Goal: Task Accomplishment & Management: Manage account settings

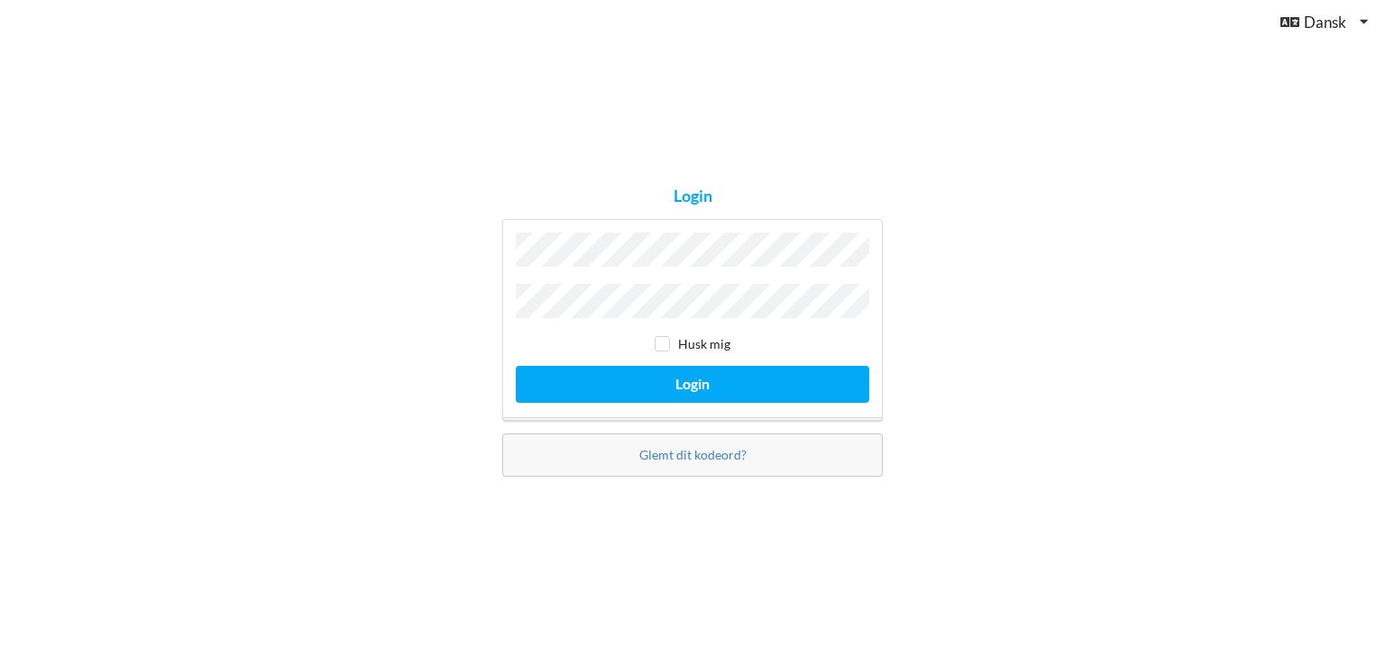
click at [516, 366] on button "Login" at bounding box center [692, 384] width 353 height 37
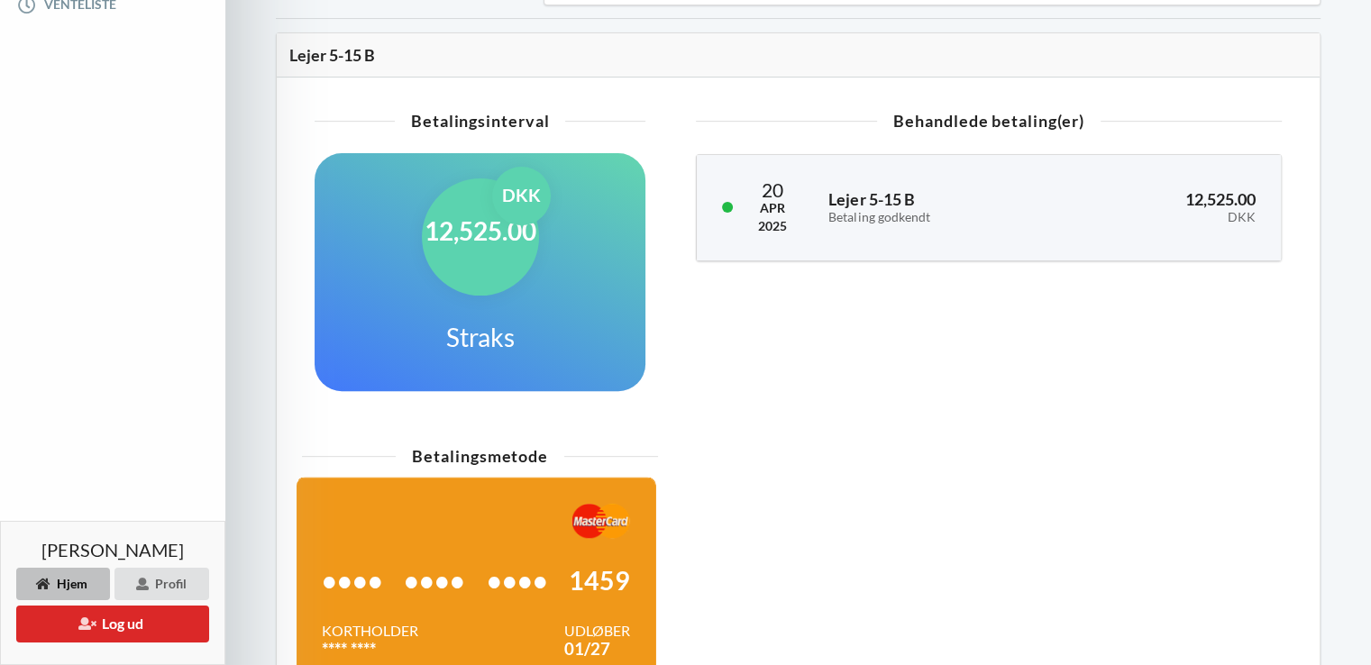
scroll to position [451, 0]
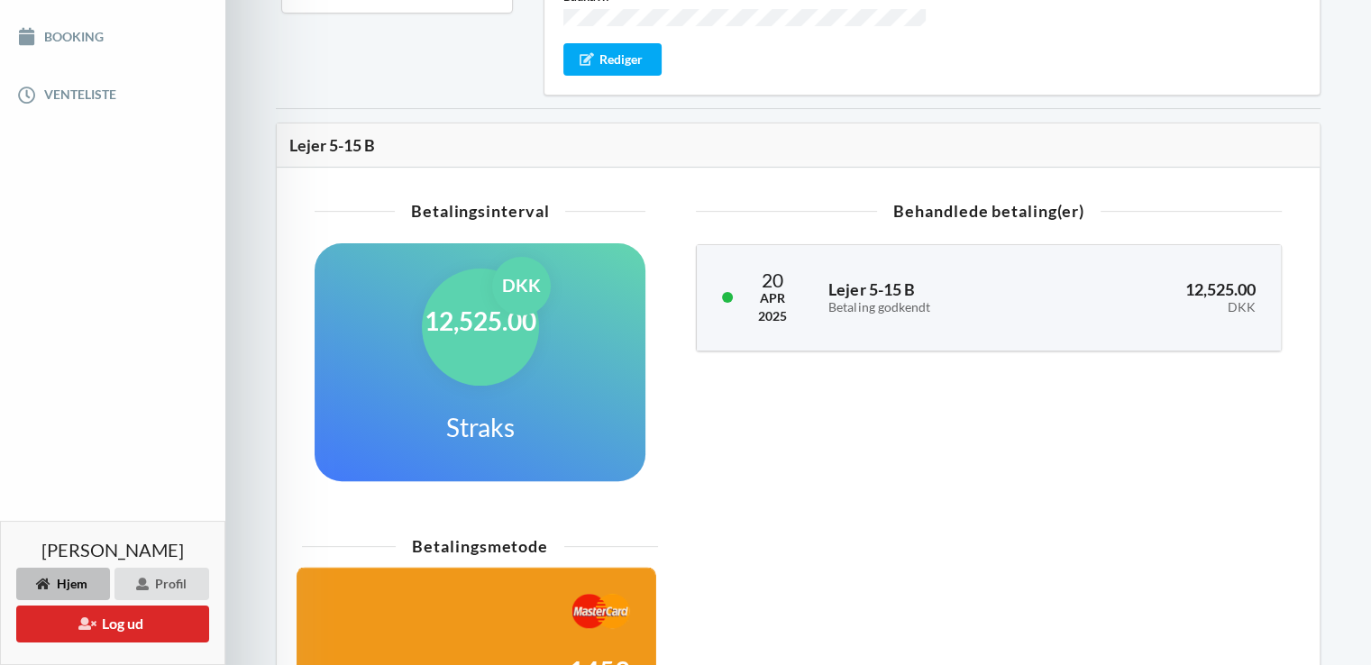
click at [559, 375] on div "12,525.00 DKK Straks" at bounding box center [480, 362] width 331 height 238
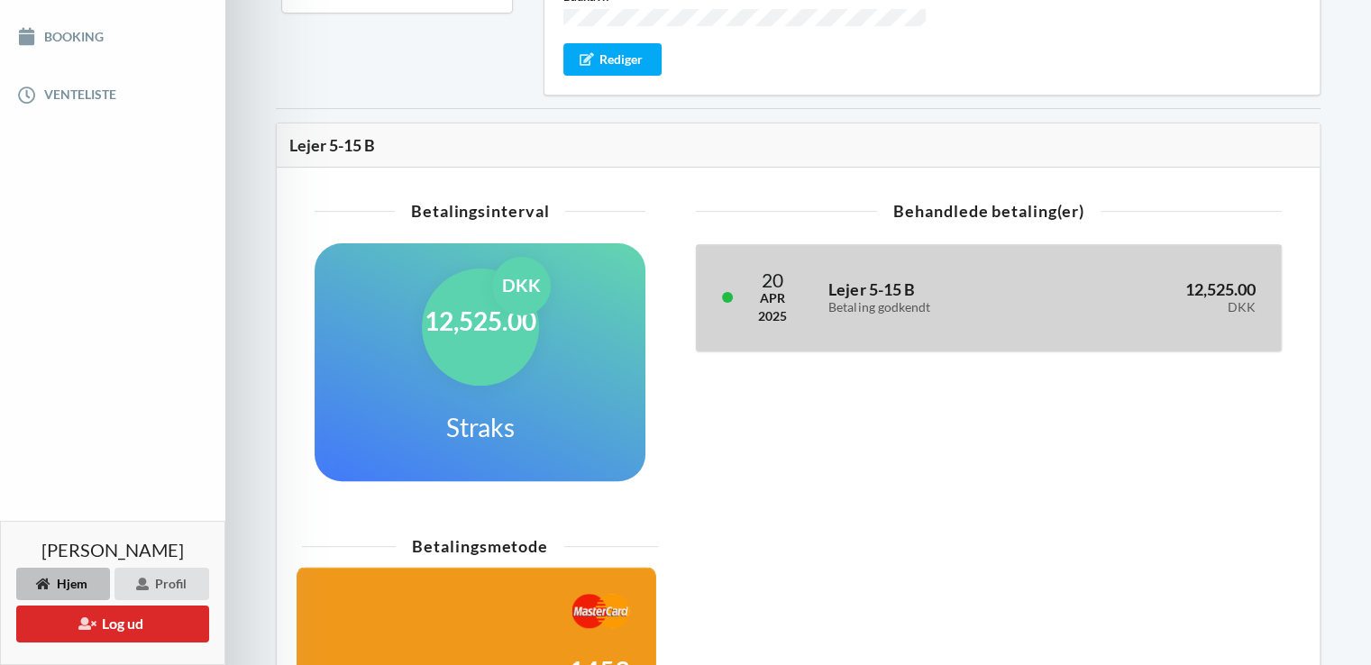
click at [989, 300] on div "Betaling godkendt" at bounding box center [936, 307] width 216 height 15
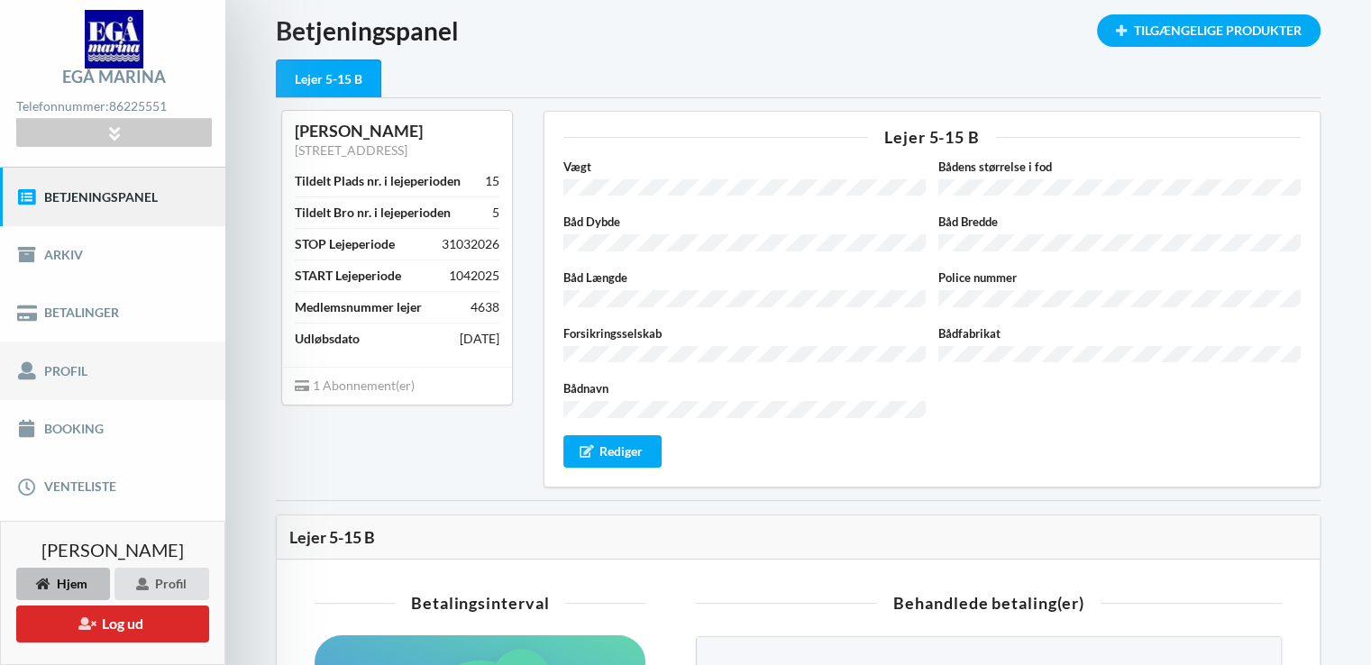
scroll to position [90, 0]
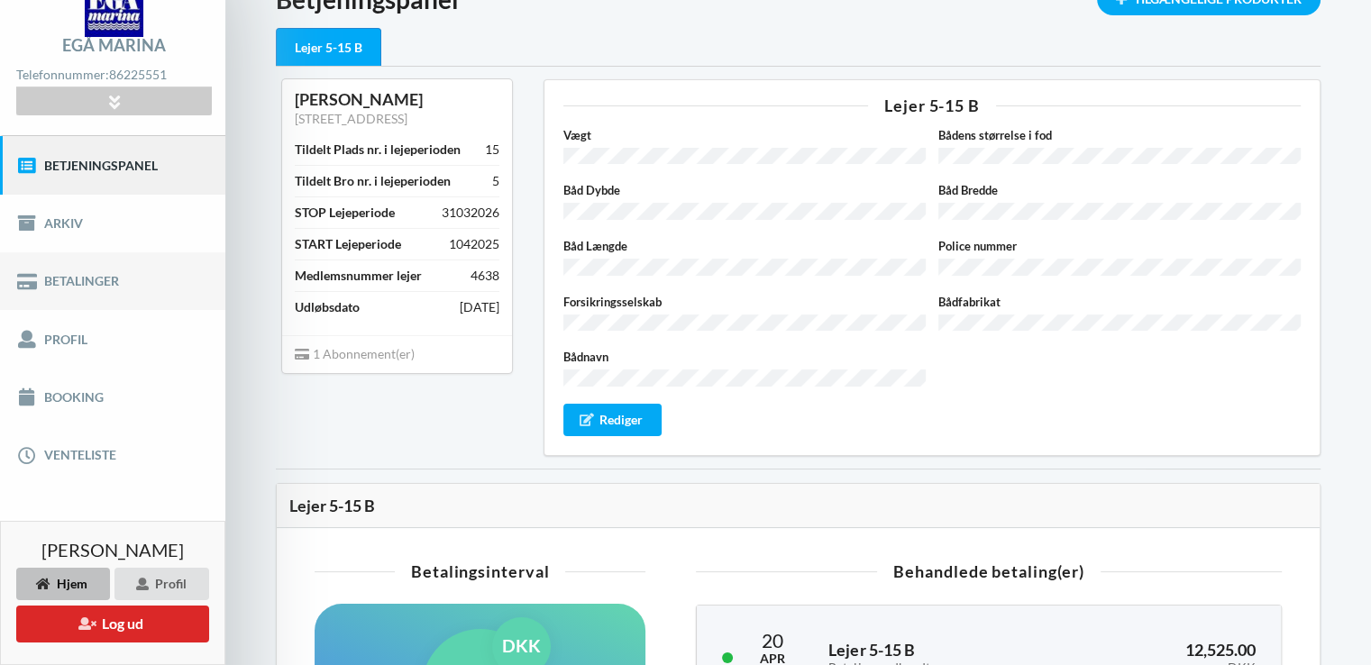
click at [112, 276] on link "Betalinger" at bounding box center [112, 281] width 225 height 58
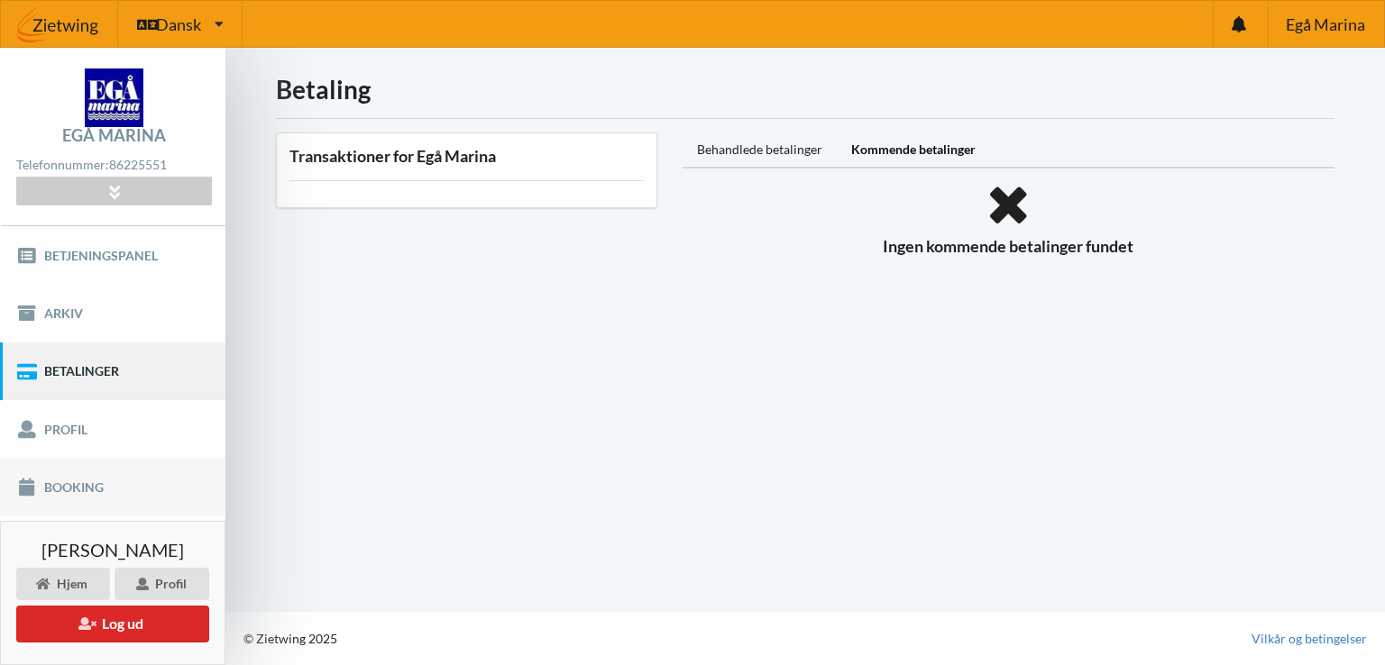
click at [79, 493] on link "Booking" at bounding box center [112, 488] width 225 height 58
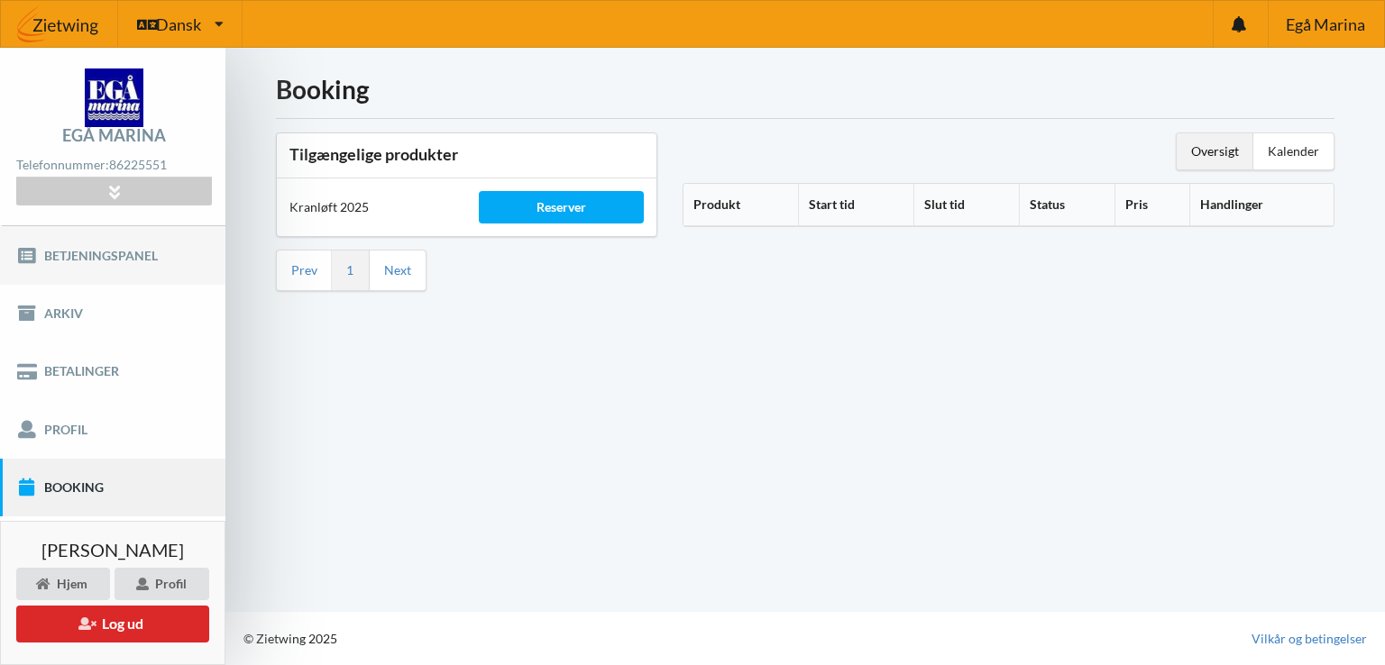
click at [87, 263] on link "Betjeningspanel" at bounding box center [112, 255] width 225 height 58
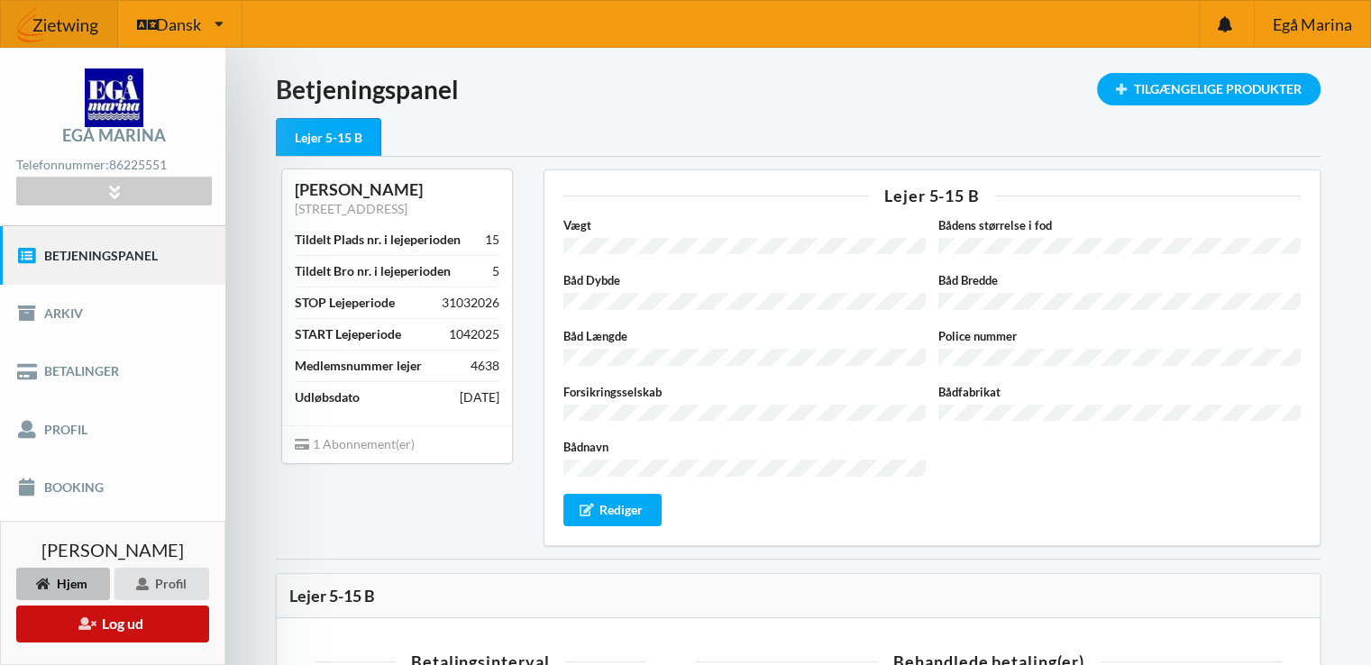
click at [108, 628] on button "Log ud" at bounding box center [112, 624] width 193 height 37
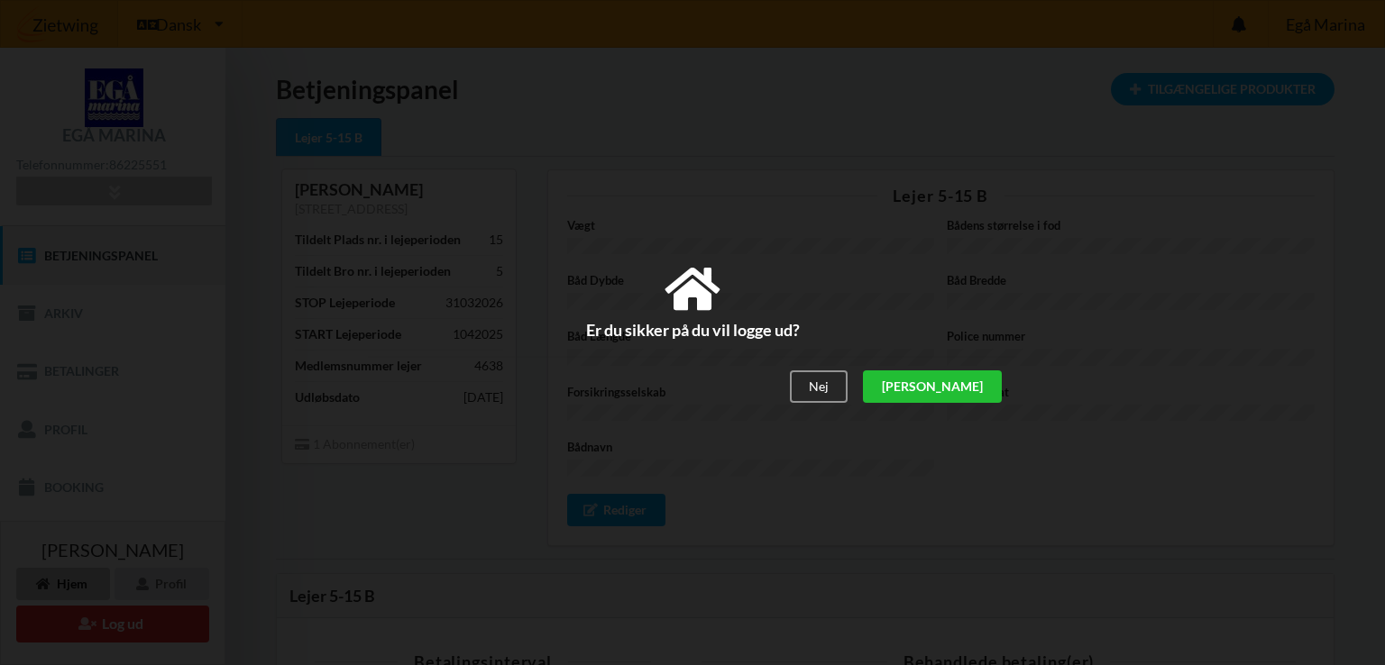
click at [988, 387] on div "[PERSON_NAME]" at bounding box center [932, 387] width 139 height 32
